Goal: Transaction & Acquisition: Purchase product/service

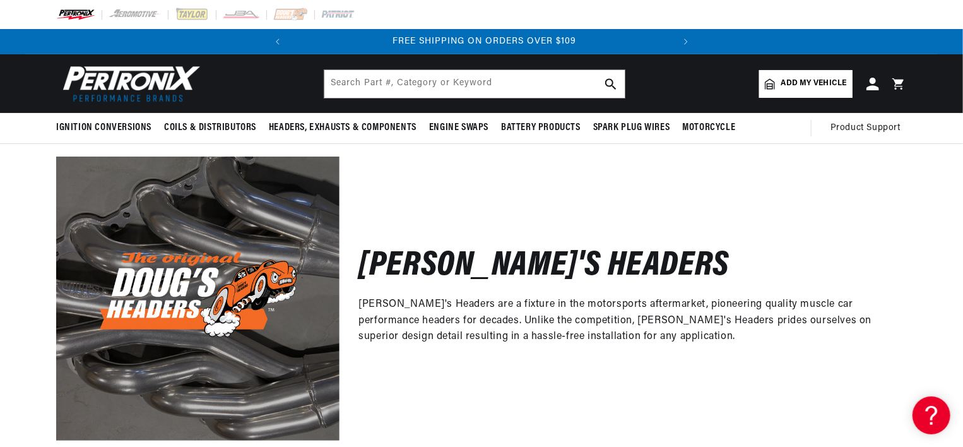
scroll to position [0, 382]
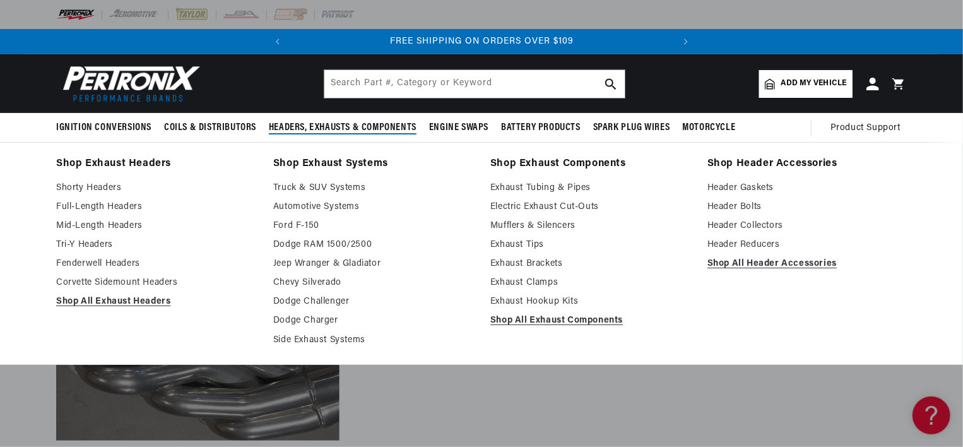
click at [379, 125] on span "Headers, Exhausts & Components" at bounding box center [343, 127] width 148 height 13
click at [122, 208] on link "Full-Length Headers" at bounding box center [155, 206] width 199 height 15
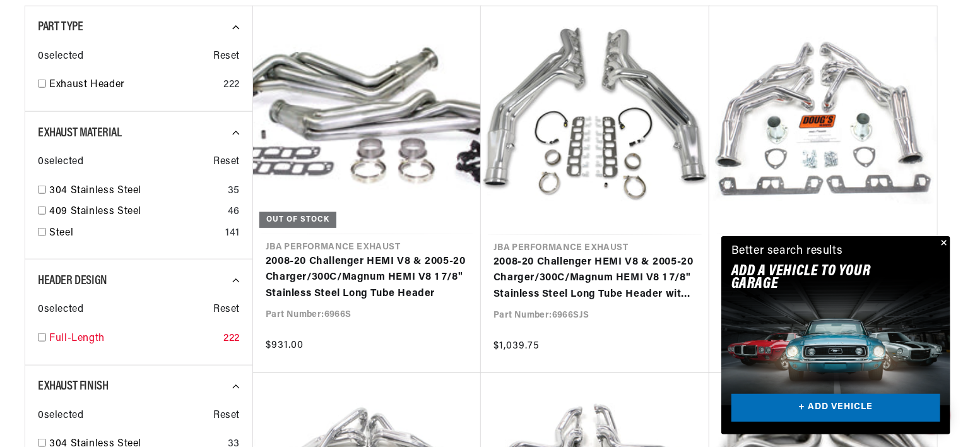
scroll to position [0, 382]
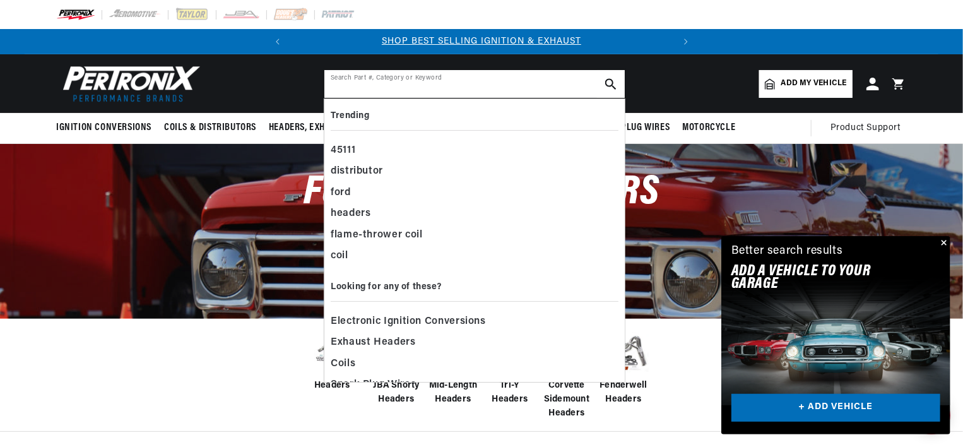
click at [406, 73] on input "text" at bounding box center [474, 84] width 300 height 28
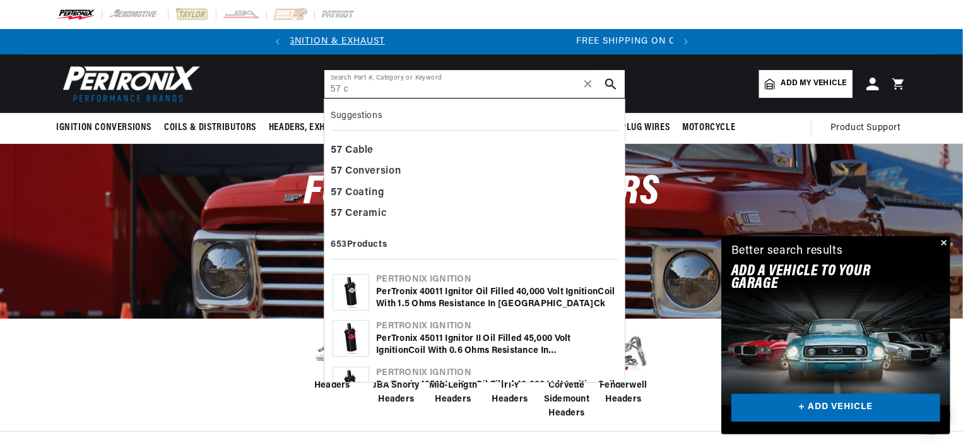
scroll to position [0, 382]
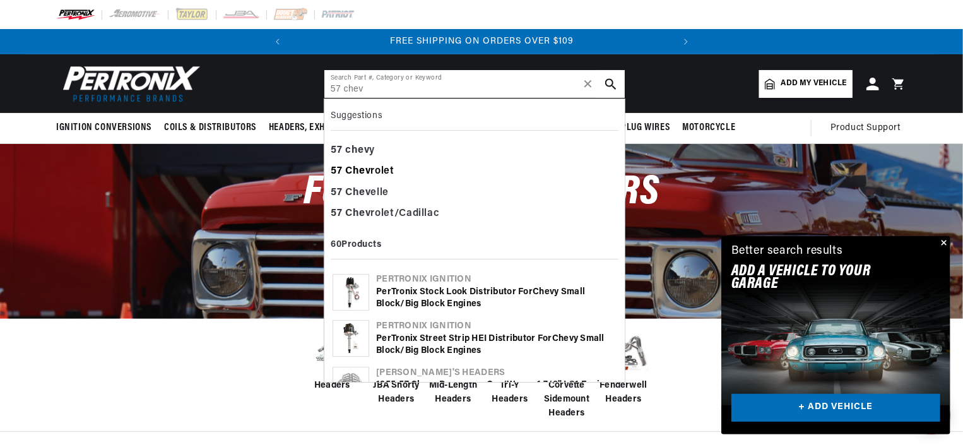
type input "57 chev"
click at [361, 168] on b "Chev" at bounding box center [358, 171] width 26 height 10
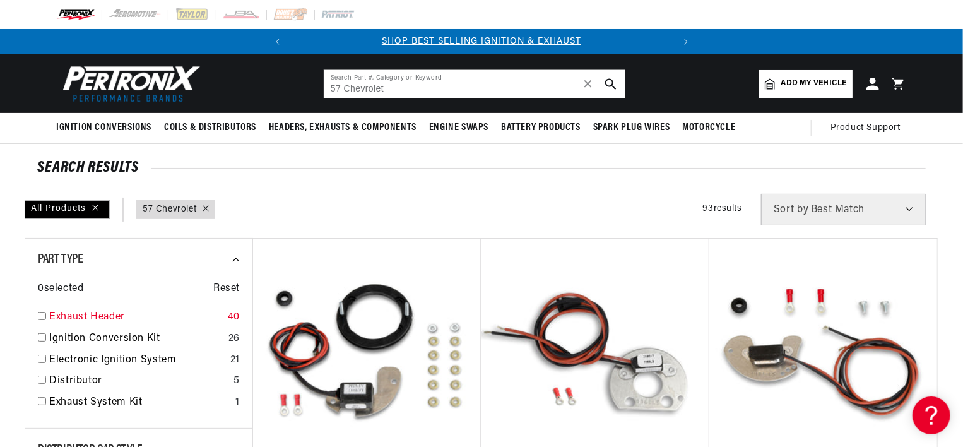
click at [43, 317] on input "checkbox" at bounding box center [42, 316] width 8 height 8
checkbox input "true"
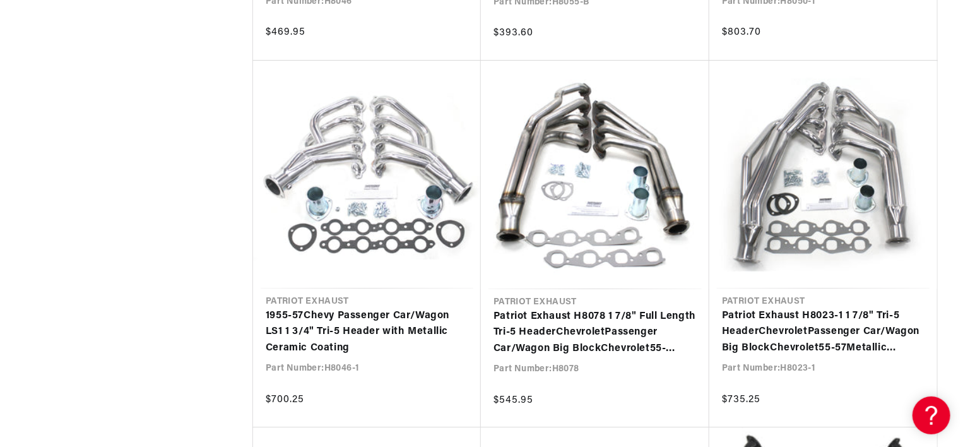
scroll to position [0, 382]
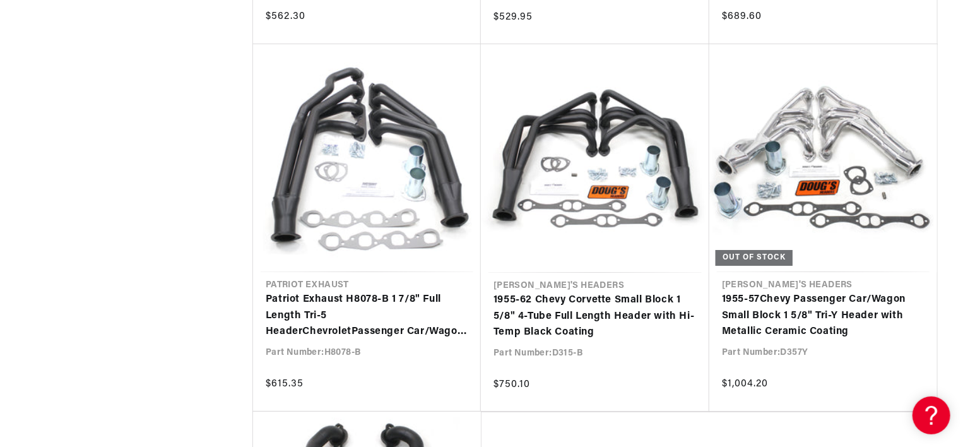
scroll to position [0, 382]
